Goal: Information Seeking & Learning: Check status

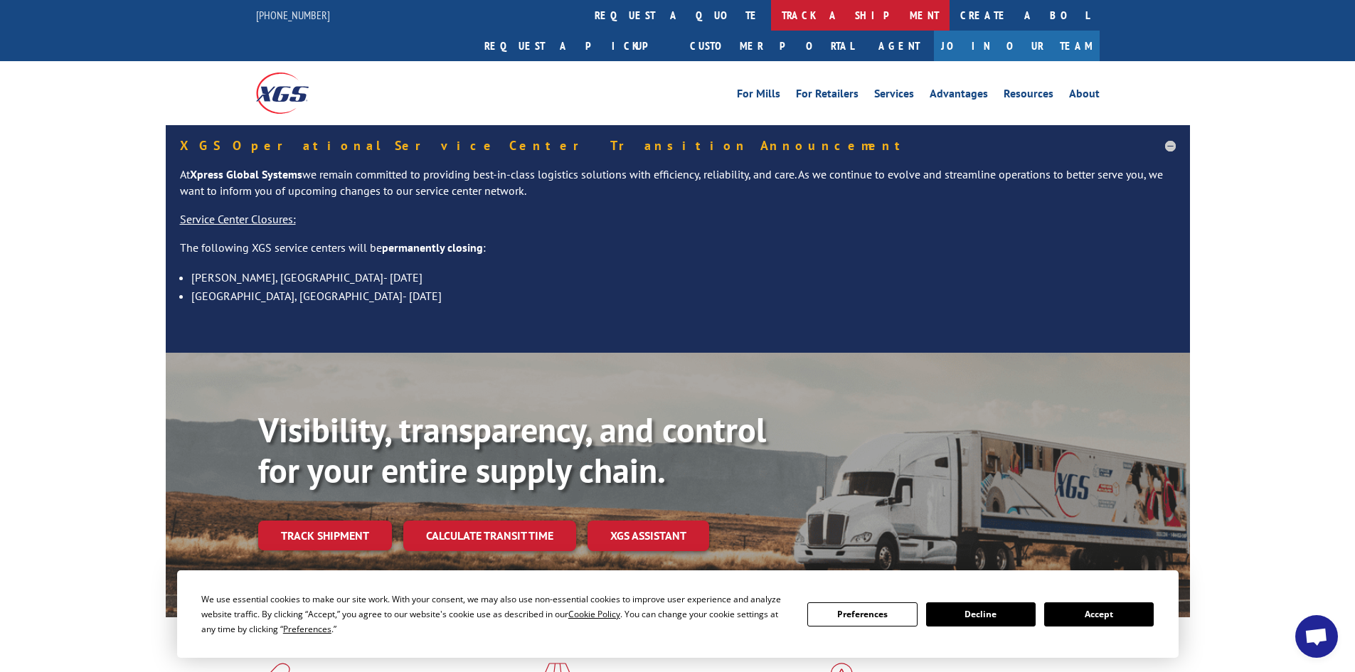
click at [771, 11] on link "track a shipment" at bounding box center [860, 15] width 178 height 31
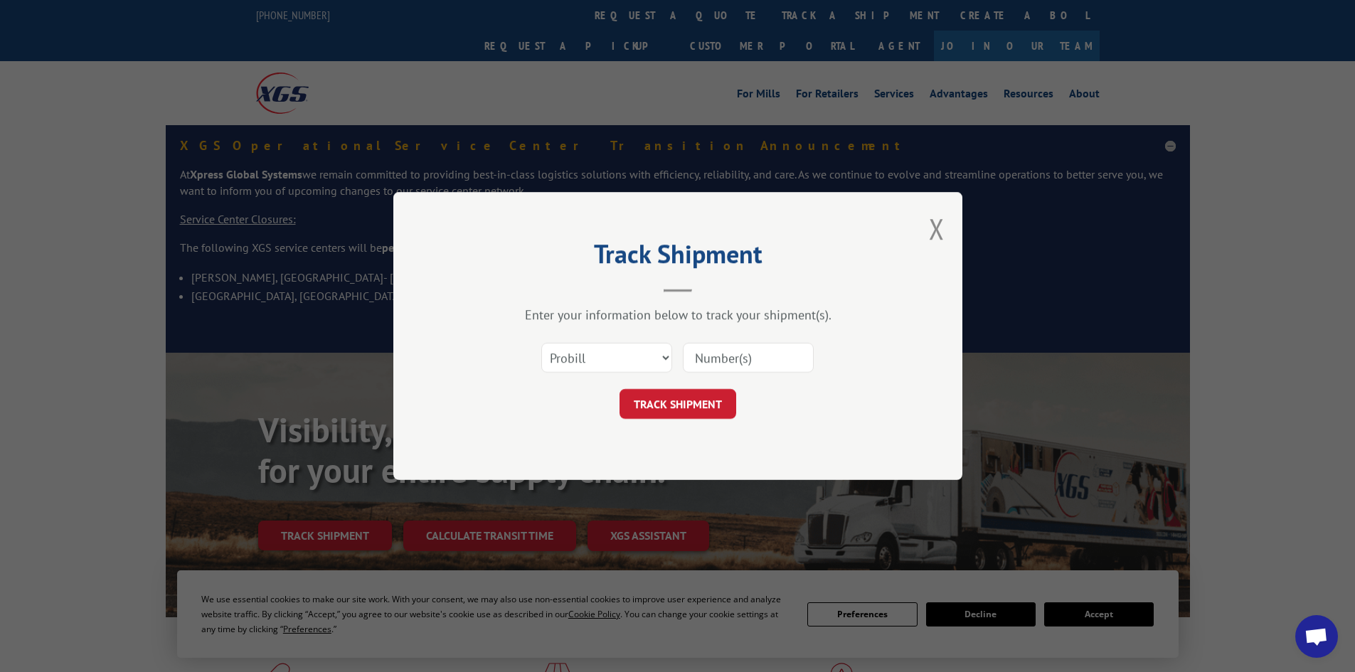
click at [703, 366] on input at bounding box center [748, 358] width 131 height 30
paste input "17467837"
type input "17467837"
click at [671, 403] on button "TRACK SHIPMENT" at bounding box center [677, 404] width 117 height 30
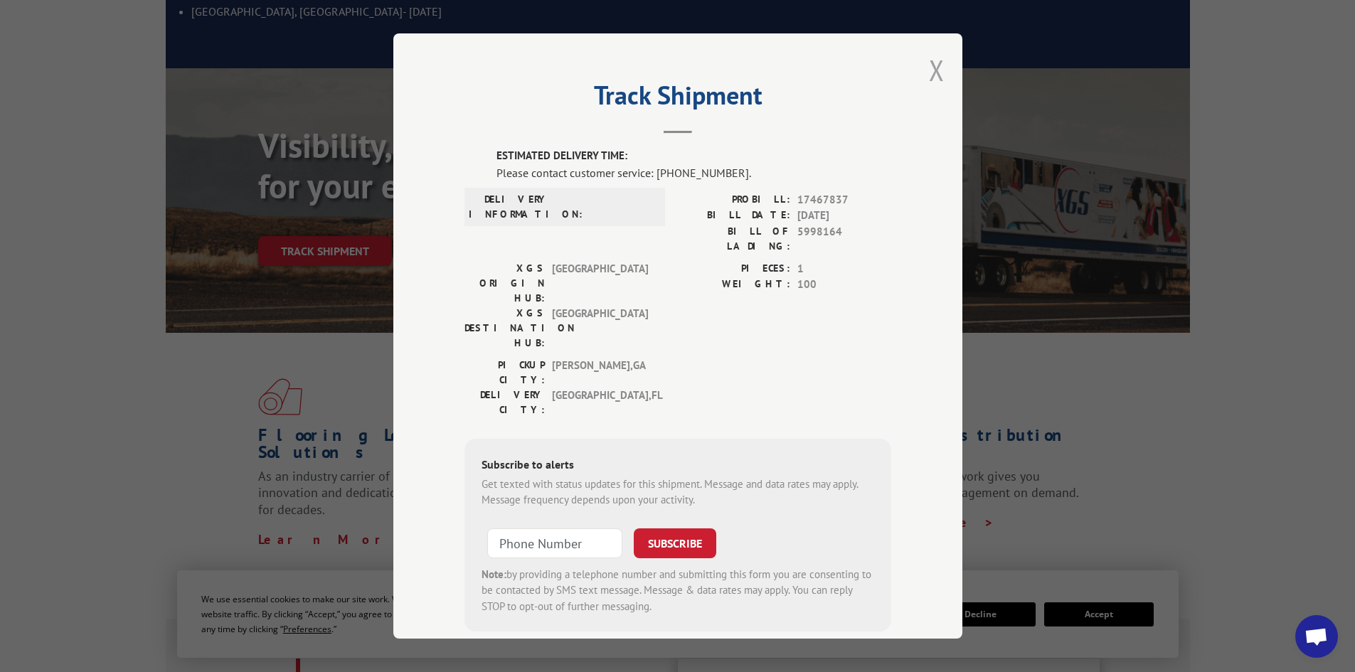
click at [929, 65] on button "Close modal" at bounding box center [937, 70] width 16 height 38
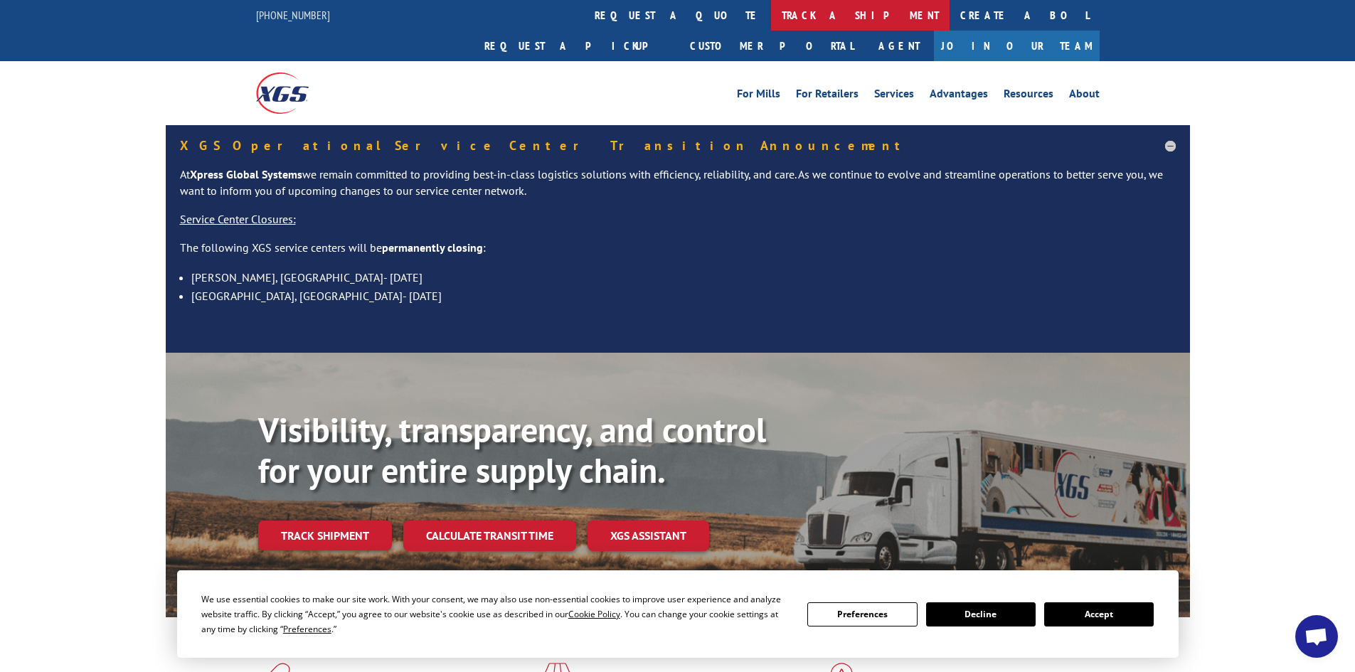
click at [771, 22] on link "track a shipment" at bounding box center [860, 15] width 178 height 31
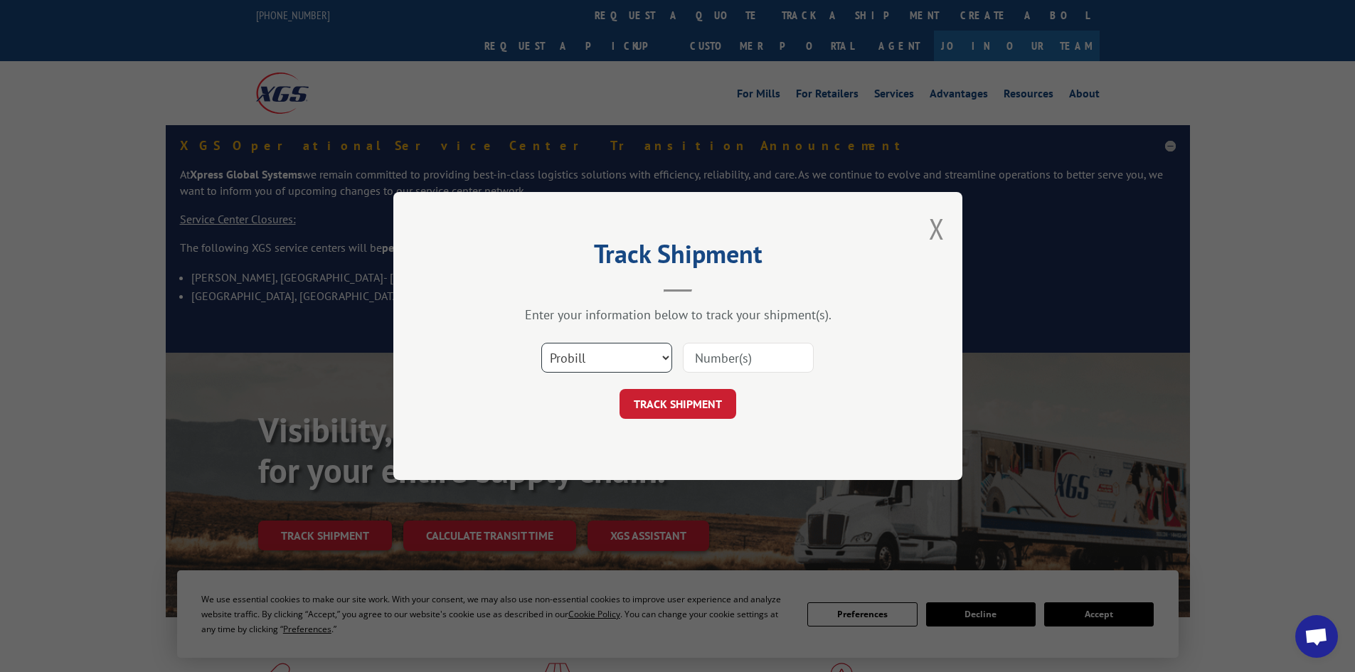
click at [599, 359] on select "Select category... Probill BOL PO" at bounding box center [606, 358] width 131 height 30
select select "bol"
click at [541, 343] on select "Select category... Probill BOL PO" at bounding box center [606, 358] width 131 height 30
paste input "5998164"
type input "5998164"
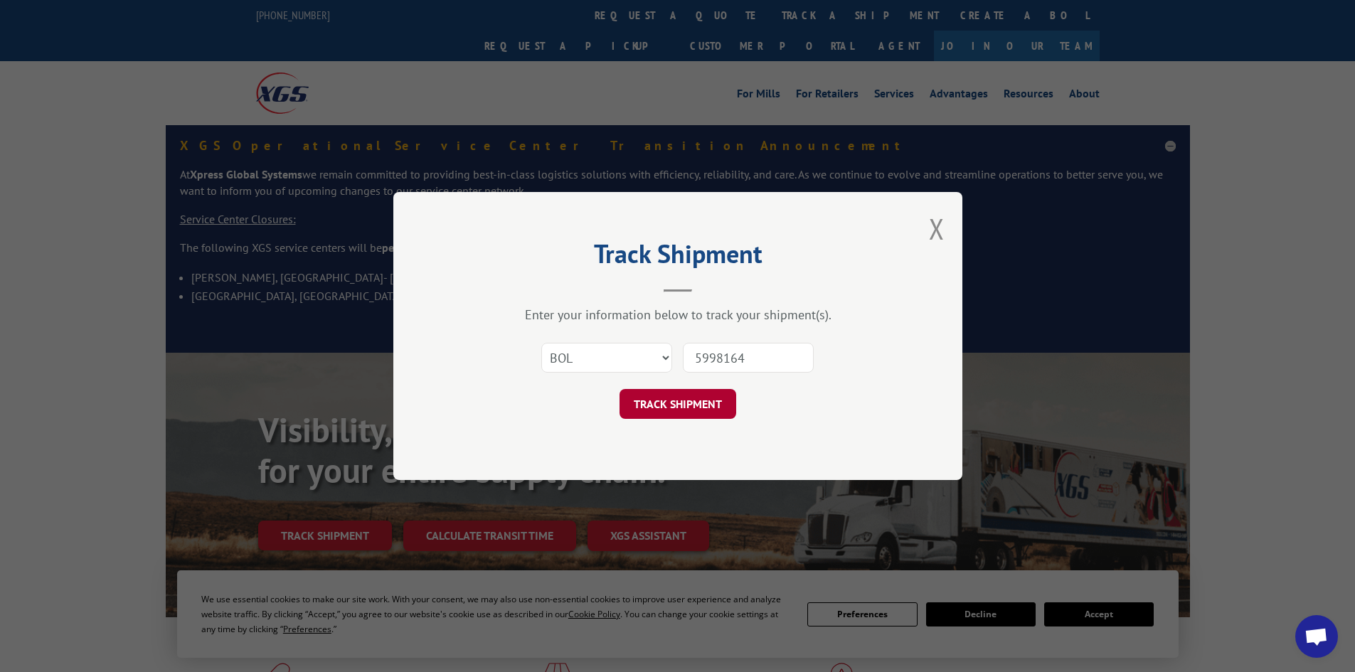
click at [698, 398] on button "TRACK SHIPMENT" at bounding box center [677, 404] width 117 height 30
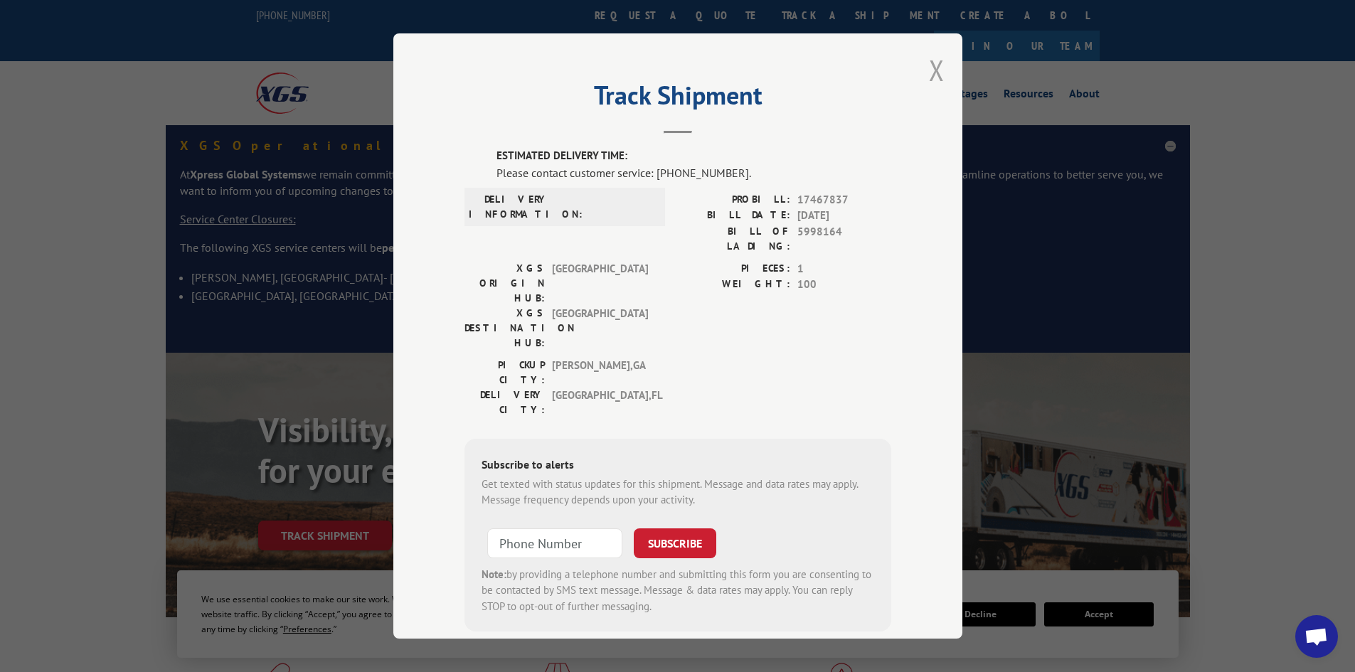
click at [929, 78] on button "Close modal" at bounding box center [937, 70] width 16 height 38
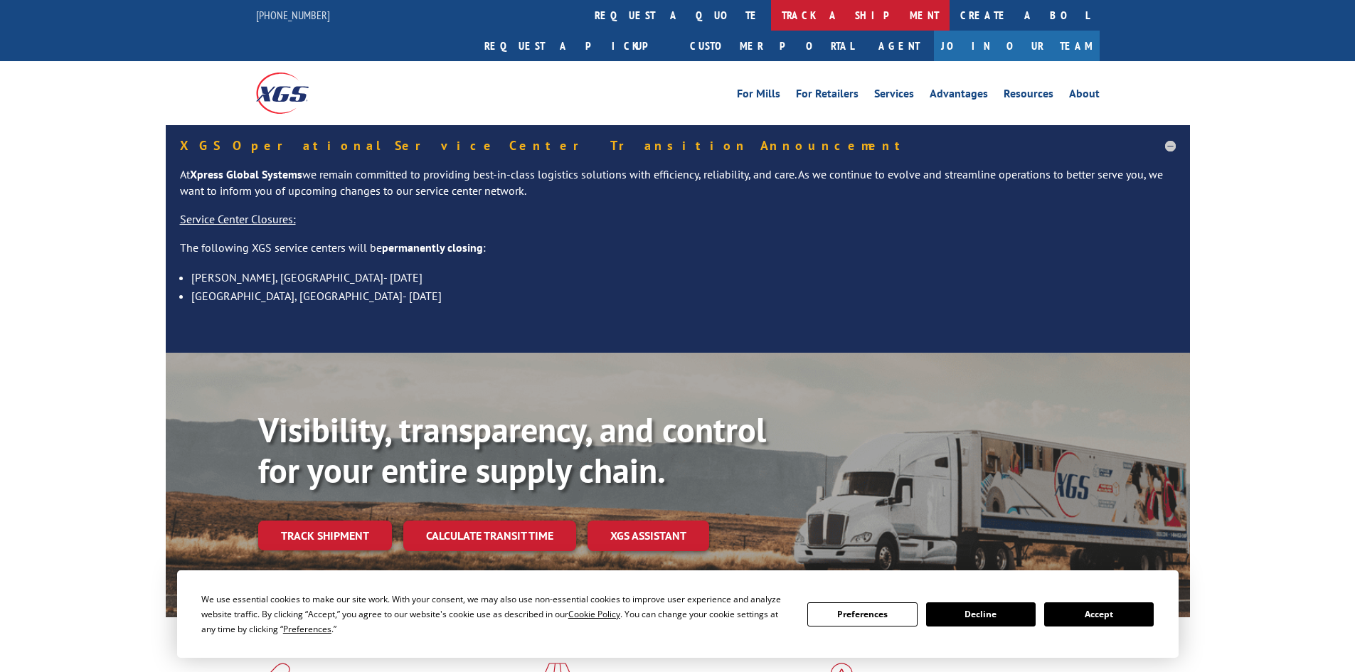
click at [771, 11] on link "track a shipment" at bounding box center [860, 15] width 178 height 31
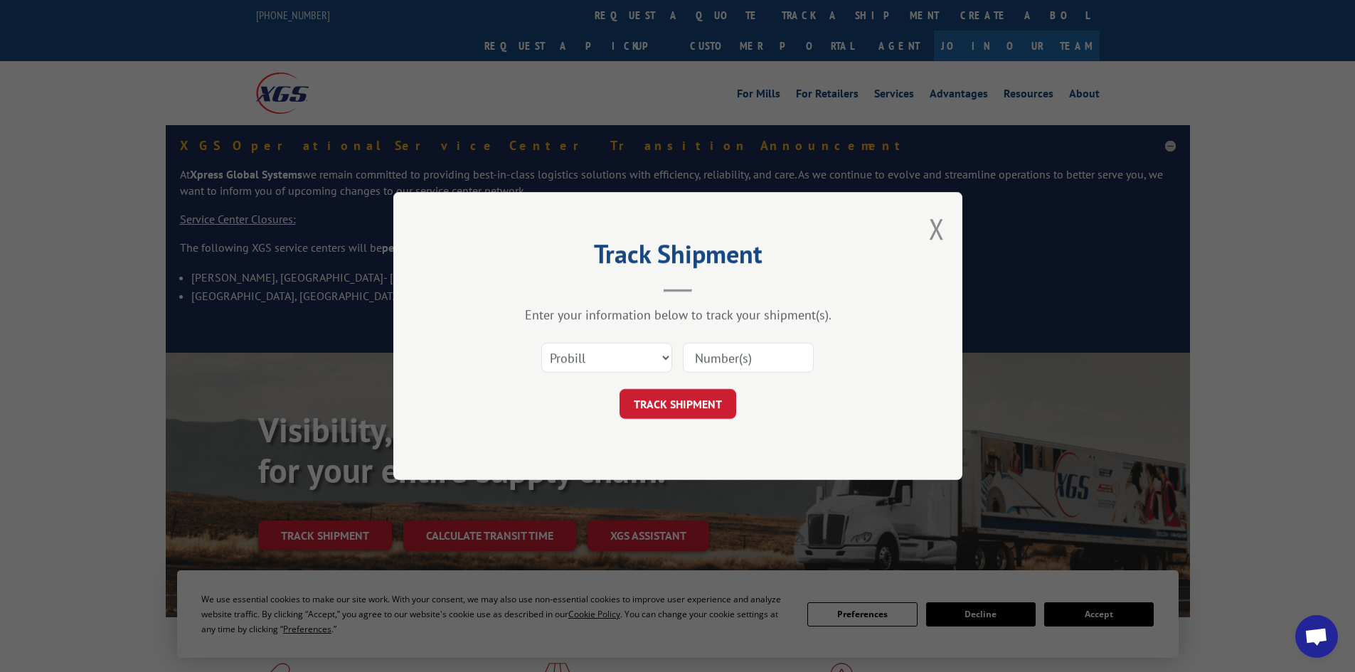
click at [741, 363] on input at bounding box center [748, 358] width 131 height 30
paste input "17468392"
type input "17468392"
click at [670, 386] on form "Select category... Probill BOL PO 17468392 TRACK SHIPMENT" at bounding box center [677, 376] width 427 height 85
click at [655, 409] on button "TRACK SHIPMENT" at bounding box center [677, 404] width 117 height 30
